Goal: Obtain resource: Download file/media

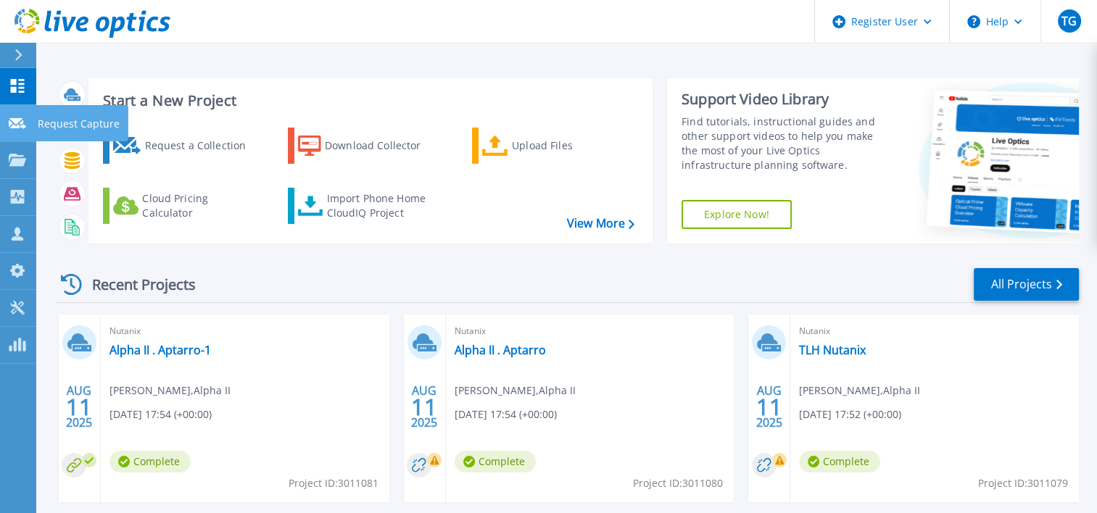
click at [3, 112] on link "Request Capture Request Capture" at bounding box center [18, 123] width 36 height 37
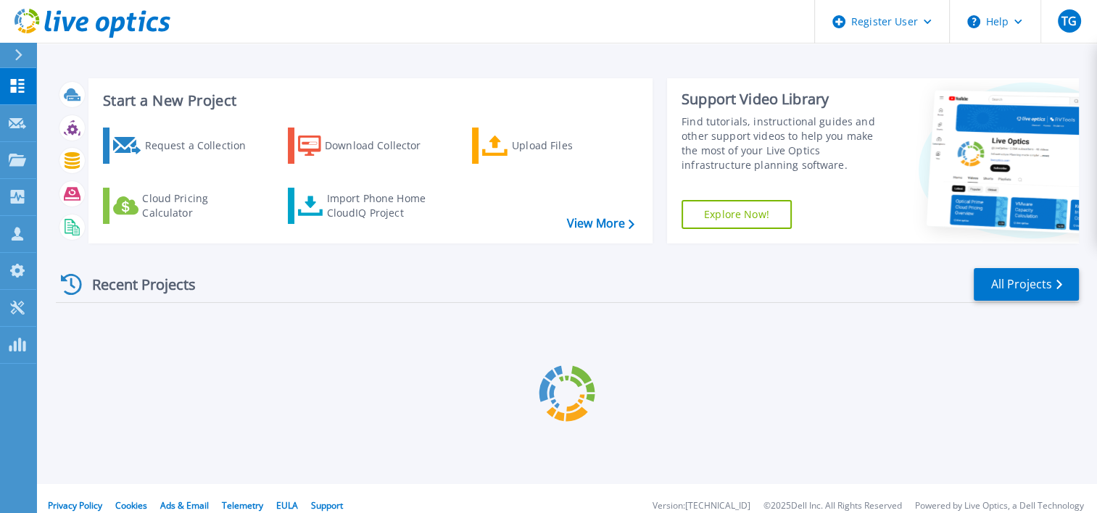
click at [20, 173] on link "Projects Projects" at bounding box center [18, 160] width 36 height 37
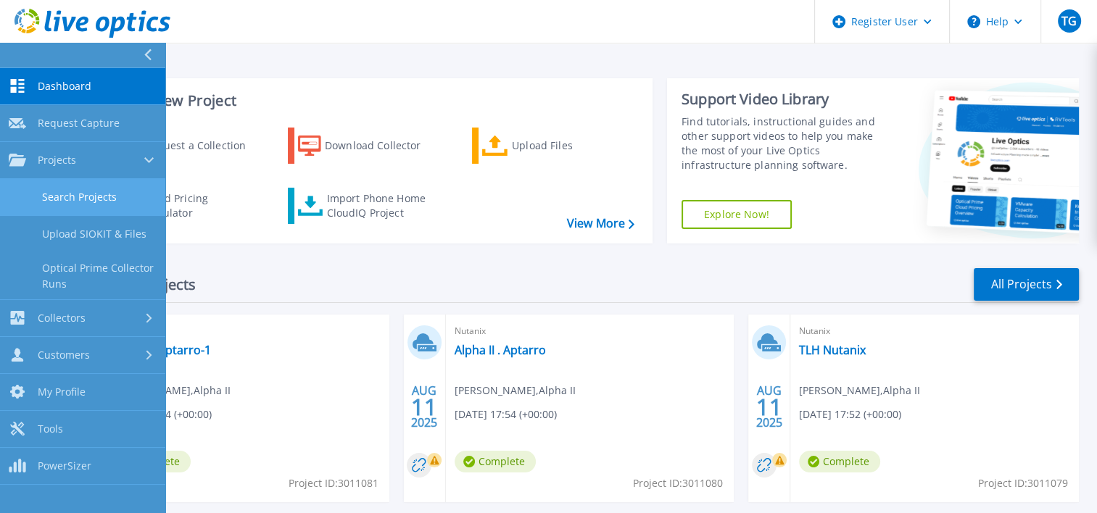
click at [61, 200] on link "Search Projects" at bounding box center [82, 197] width 165 height 37
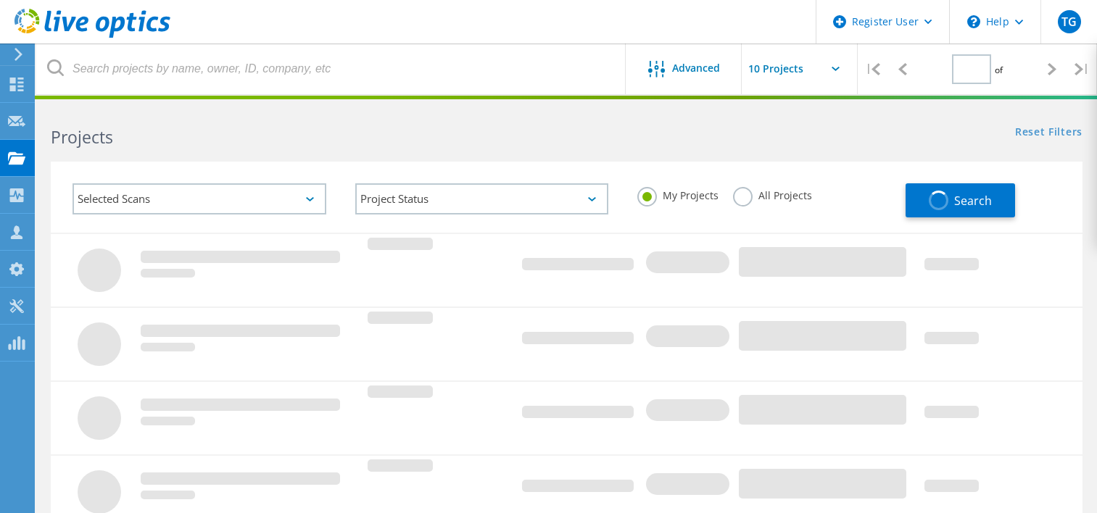
type input "1"
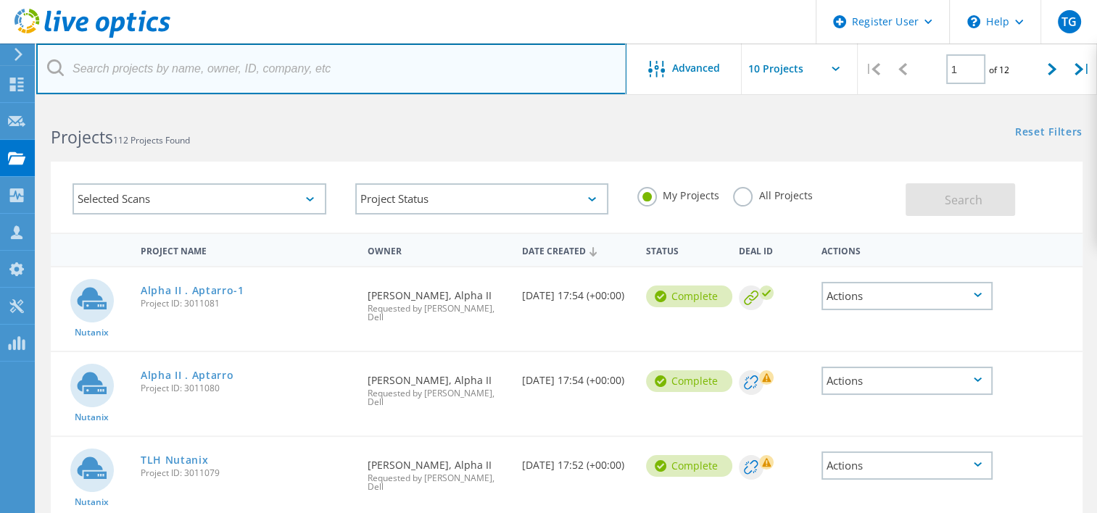
click at [209, 67] on input "text" at bounding box center [331, 68] width 590 height 51
paste input "Charles Gibson <cgibson@hmiglass.com>"
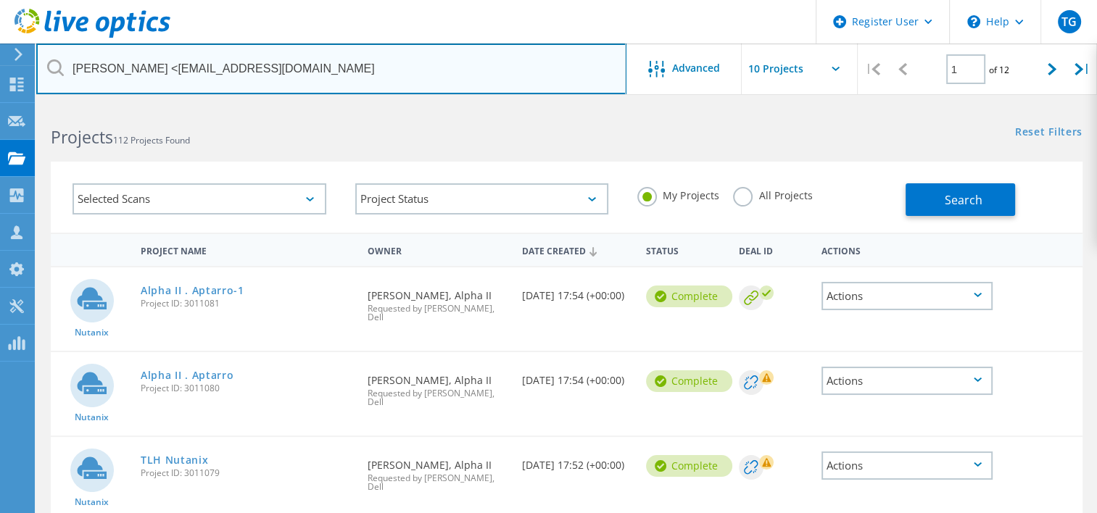
drag, startPoint x: 165, startPoint y: 67, endPoint x: -3, endPoint y: 154, distance: 189.1
type input "cgibson@hmiglass.com"
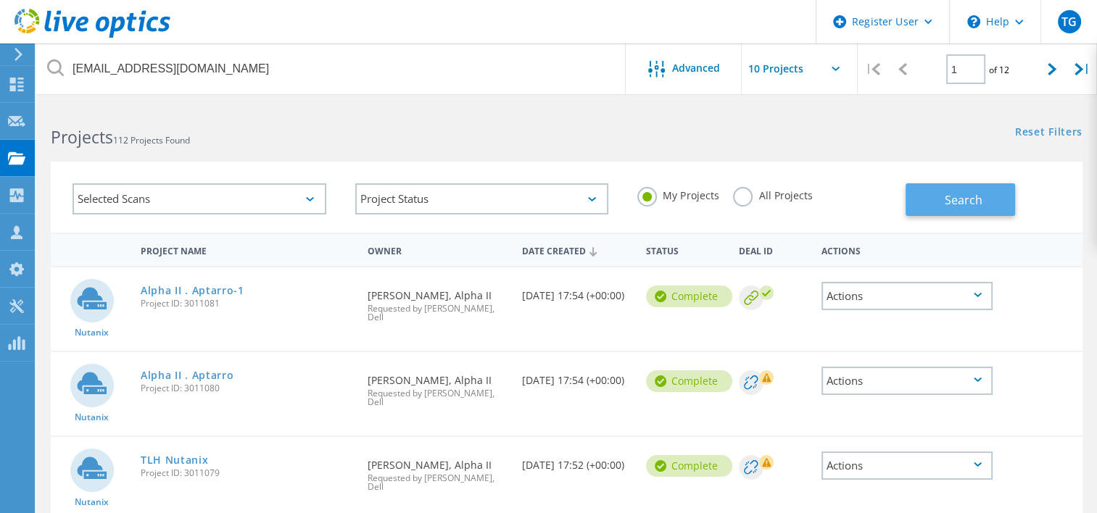
click at [942, 200] on button "Search" at bounding box center [960, 199] width 109 height 33
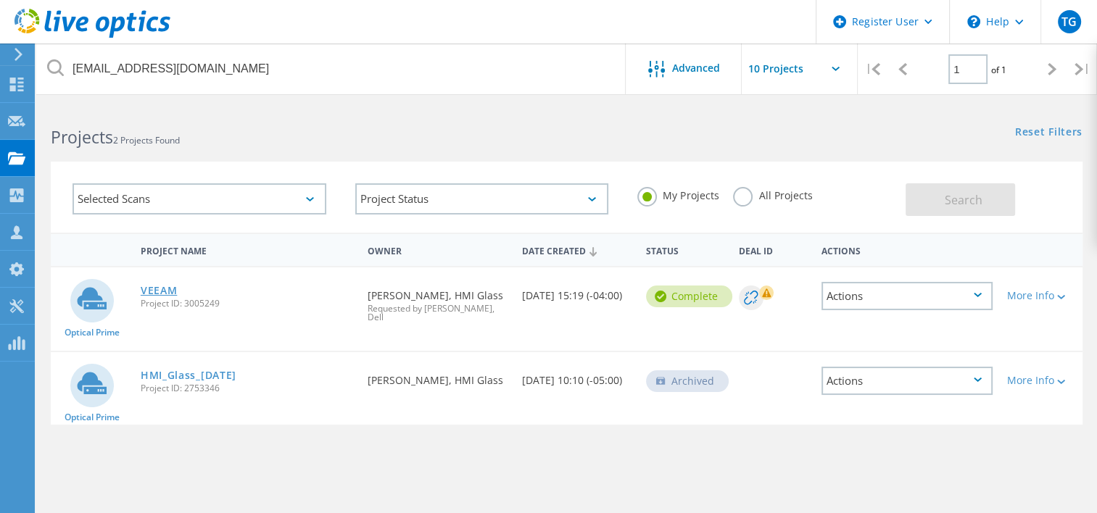
click at [159, 286] on link "VEEAM" at bounding box center [159, 291] width 37 height 10
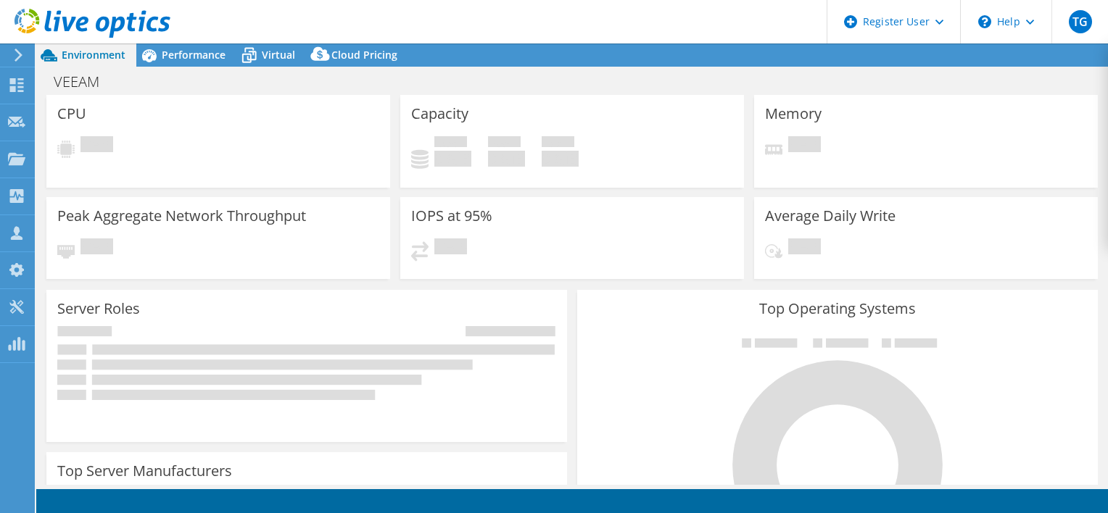
select select "USD"
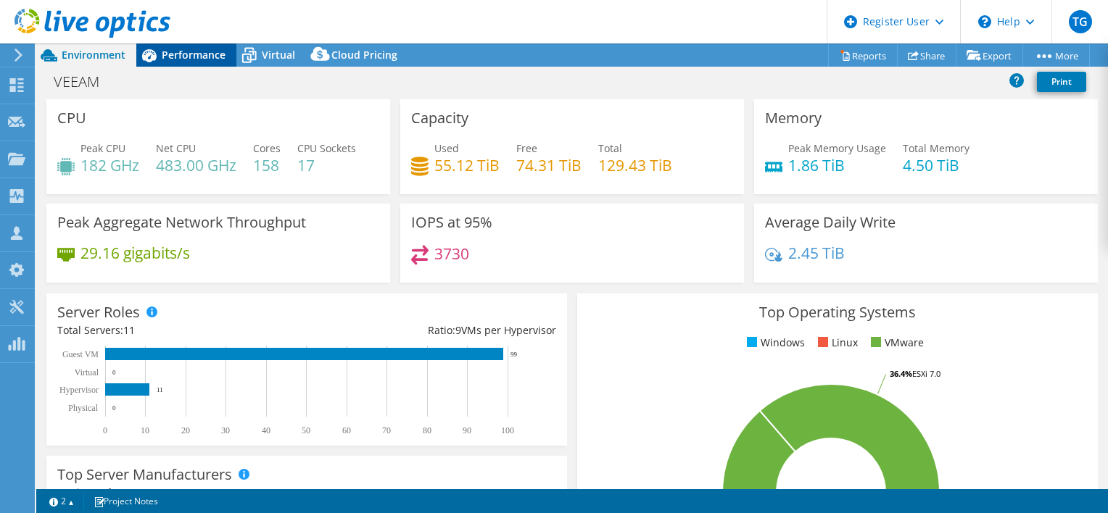
click at [210, 49] on span "Performance" at bounding box center [194, 55] width 64 height 14
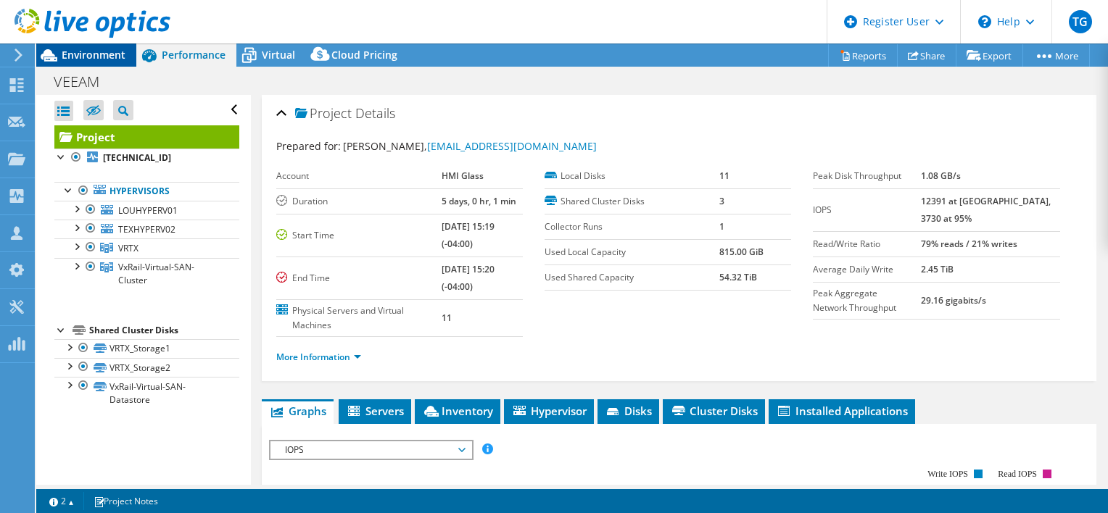
click at [80, 53] on span "Environment" at bounding box center [94, 55] width 64 height 14
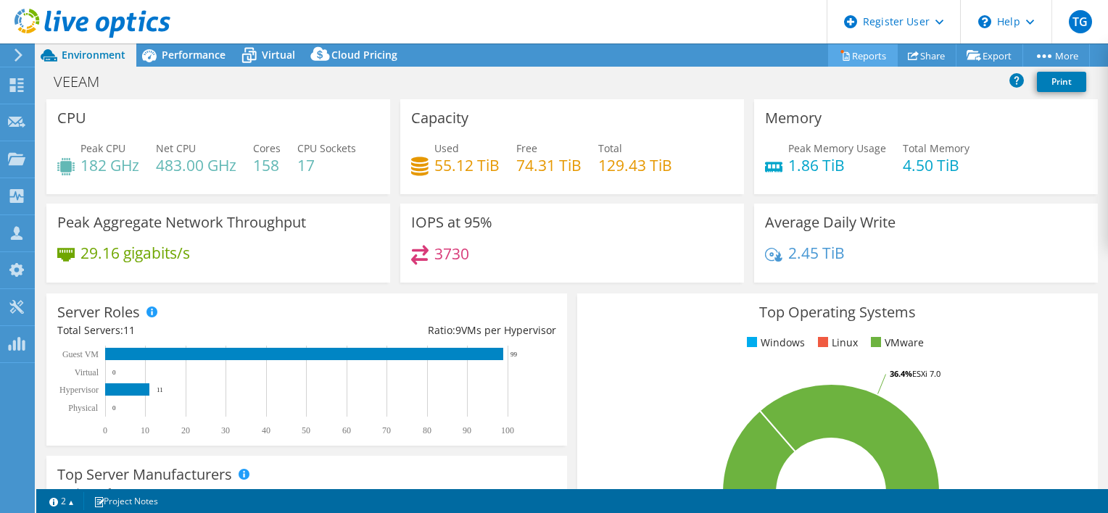
click at [864, 60] on link "Reports" at bounding box center [863, 55] width 70 height 22
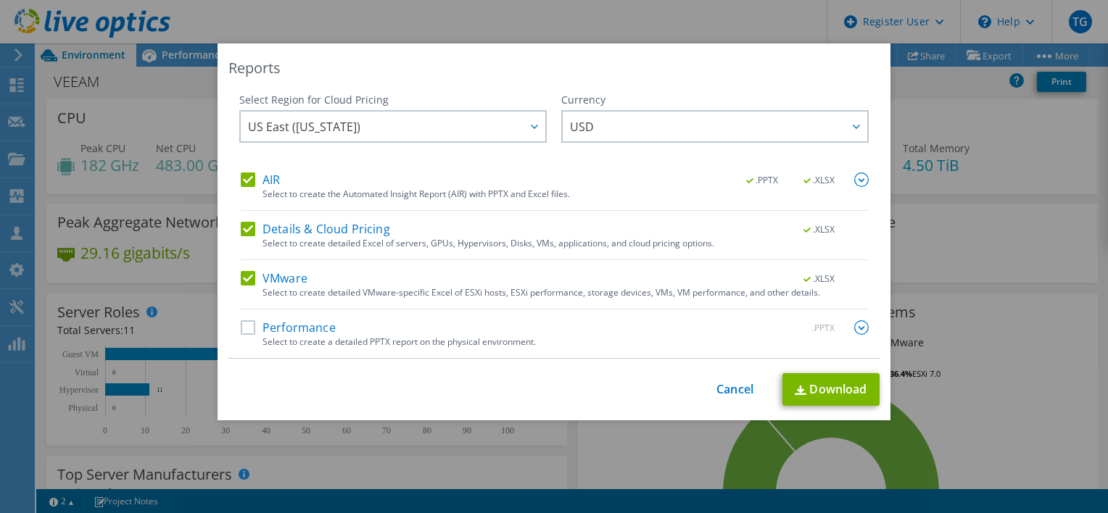
click at [278, 216] on div "AIR .PPTX .XLSX Select to create the Automated Insight Report (AIR) with PPTX a…" at bounding box center [555, 266] width 628 height 186
click at [261, 228] on label "Details & Cloud Pricing" at bounding box center [315, 229] width 149 height 14
click at [0, 0] on input "Details & Cloud Pricing" at bounding box center [0, 0] width 0 height 0
click at [252, 183] on label "AIR" at bounding box center [260, 180] width 39 height 14
click at [0, 0] on input "AIR" at bounding box center [0, 0] width 0 height 0
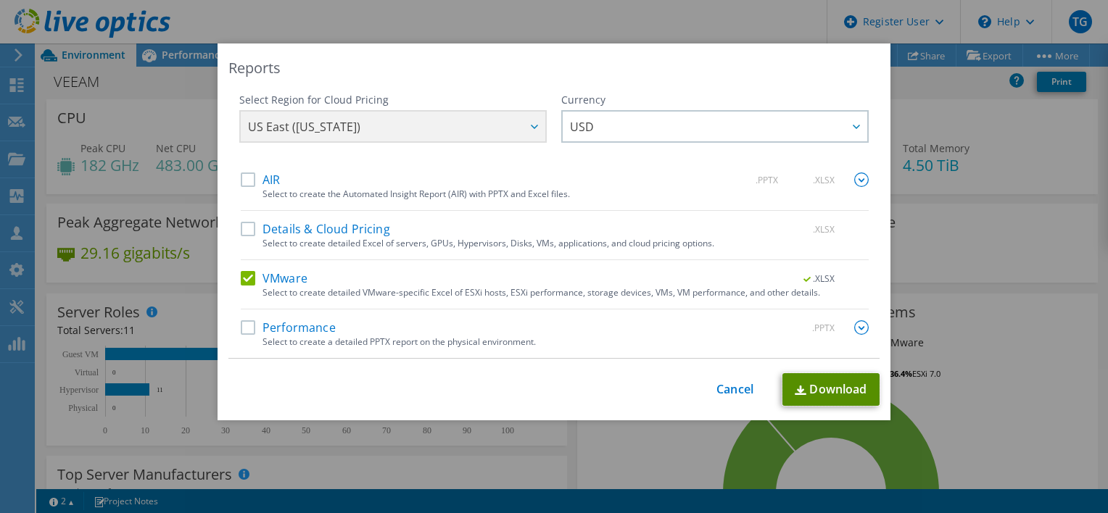
click at [855, 392] on link "Download" at bounding box center [830, 389] width 97 height 33
click at [1016, 284] on div "Reports Select Region for Cloud Pricing Asia Pacific ([GEOGRAPHIC_DATA]) [GEOGR…" at bounding box center [554, 256] width 1108 height 426
